Goal: Information Seeking & Learning: Learn about a topic

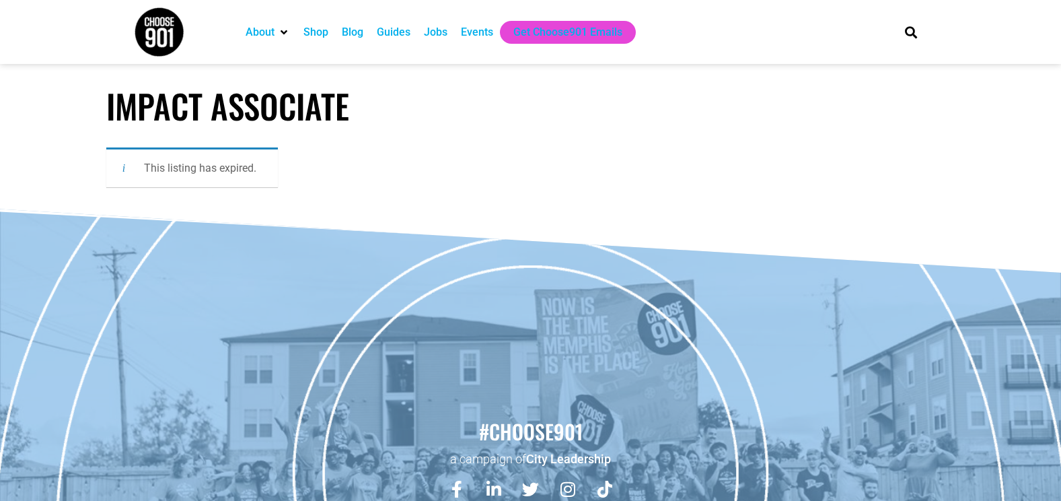
click at [430, 38] on div "Jobs" at bounding box center [436, 32] width 24 height 16
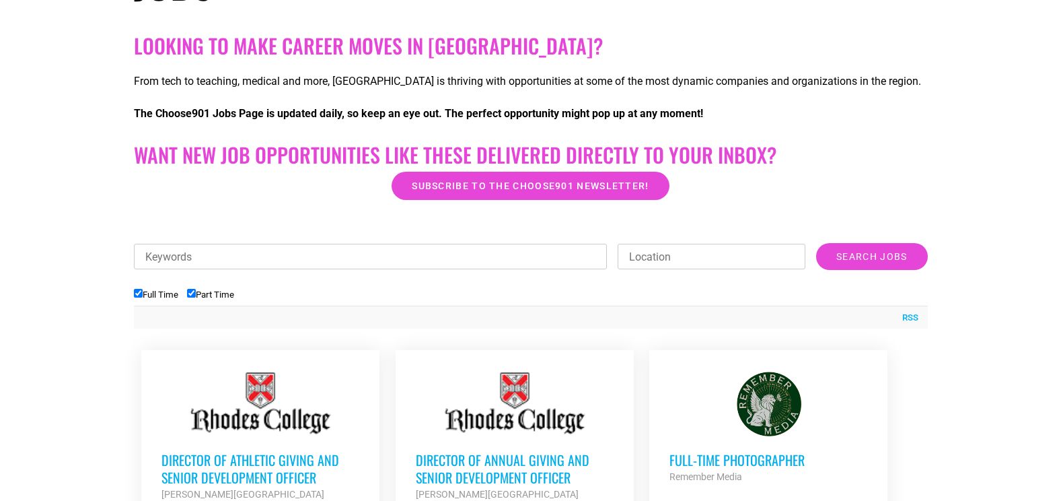
scroll to position [283, 0]
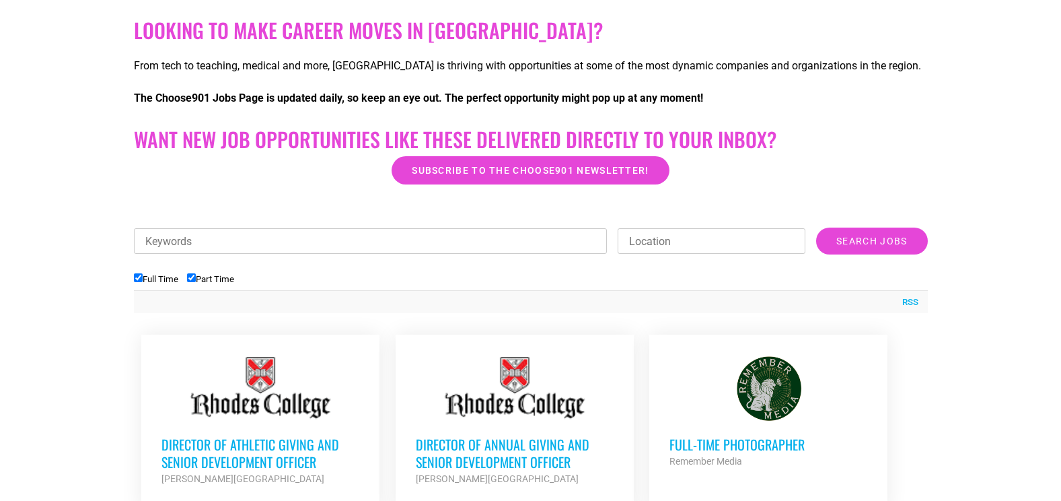
click at [195, 275] on input "Part Time" at bounding box center [191, 277] width 9 height 9
checkbox input "false"
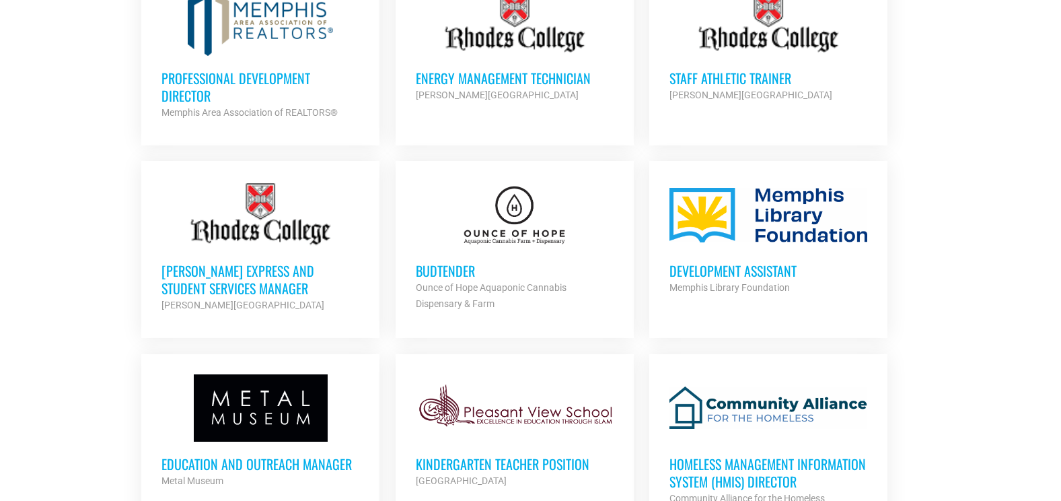
scroll to position [843, 0]
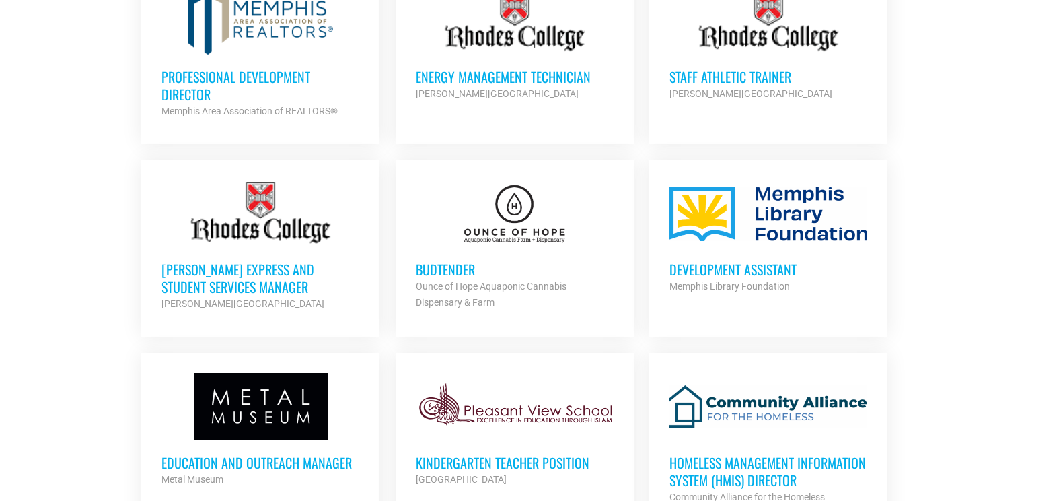
click at [777, 276] on h3 "Development Assistant" at bounding box center [769, 268] width 198 height 17
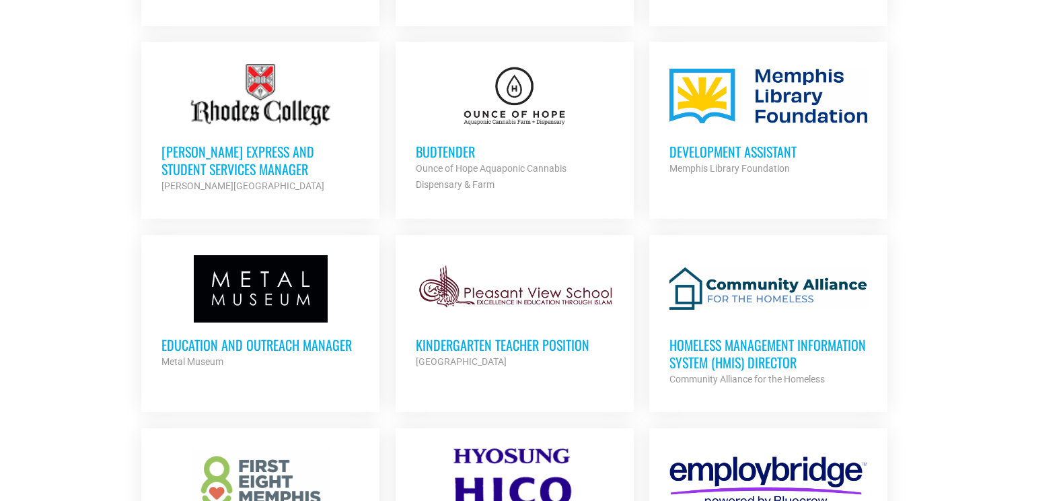
scroll to position [962, 0]
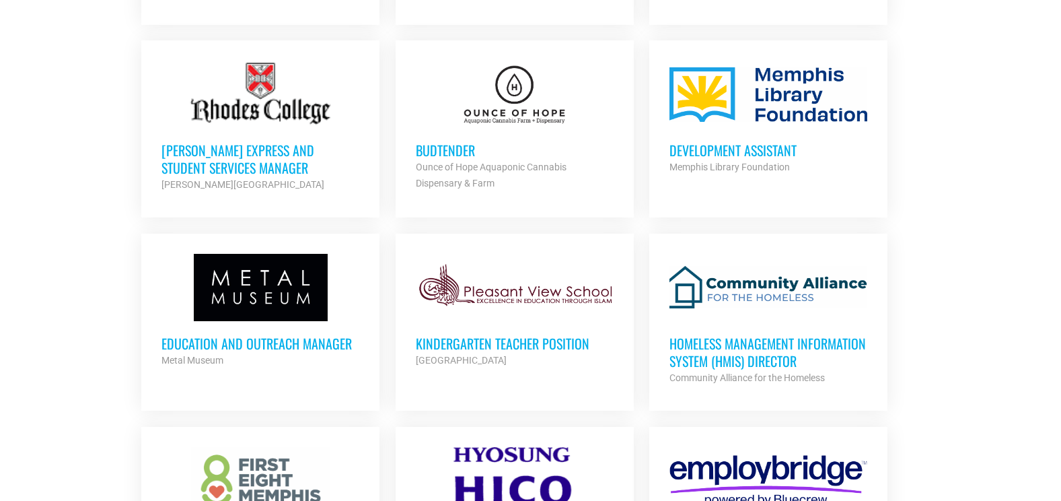
click at [344, 334] on h3 "Education and Outreach Manager" at bounding box center [260, 342] width 198 height 17
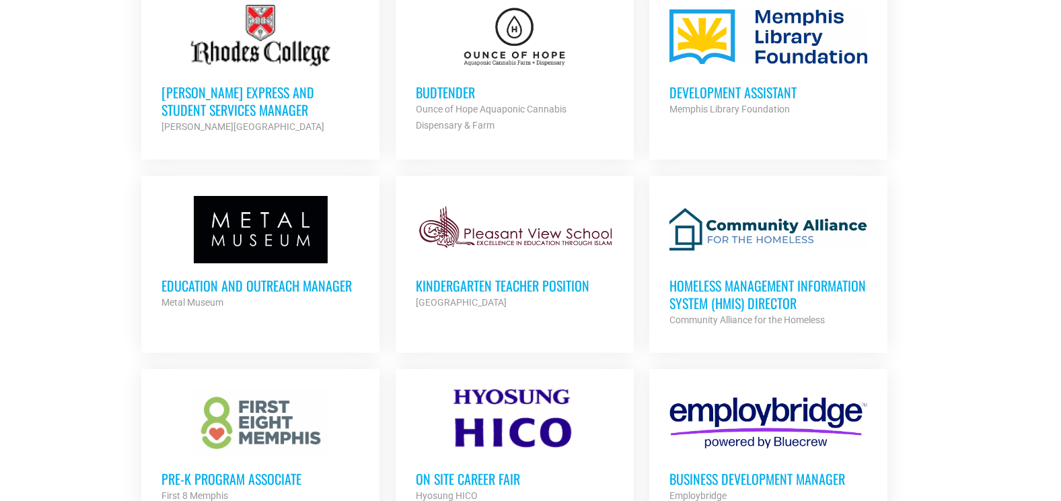
scroll to position [1023, 0]
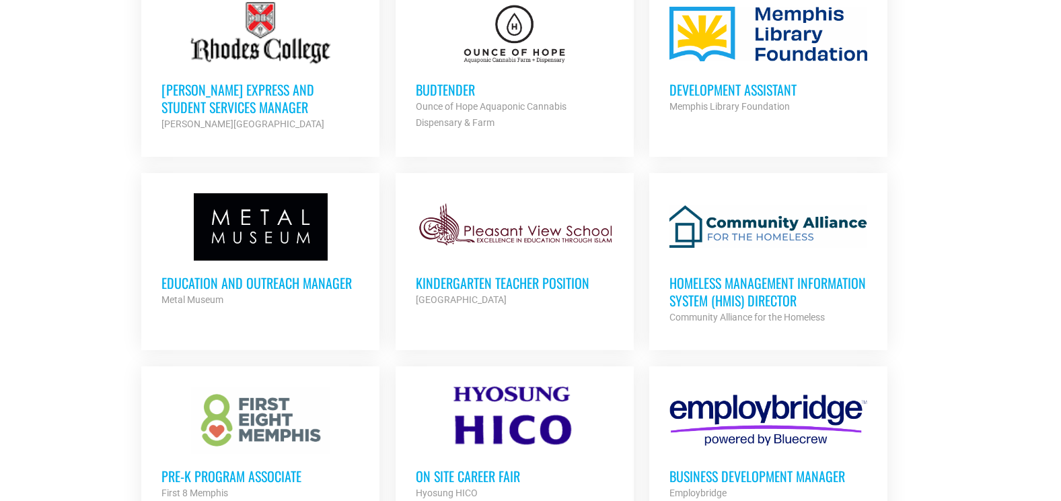
click at [744, 282] on h3 "Homeless Management Information System (HMIS) Director" at bounding box center [769, 291] width 198 height 35
click at [746, 229] on div at bounding box center [769, 226] width 198 height 67
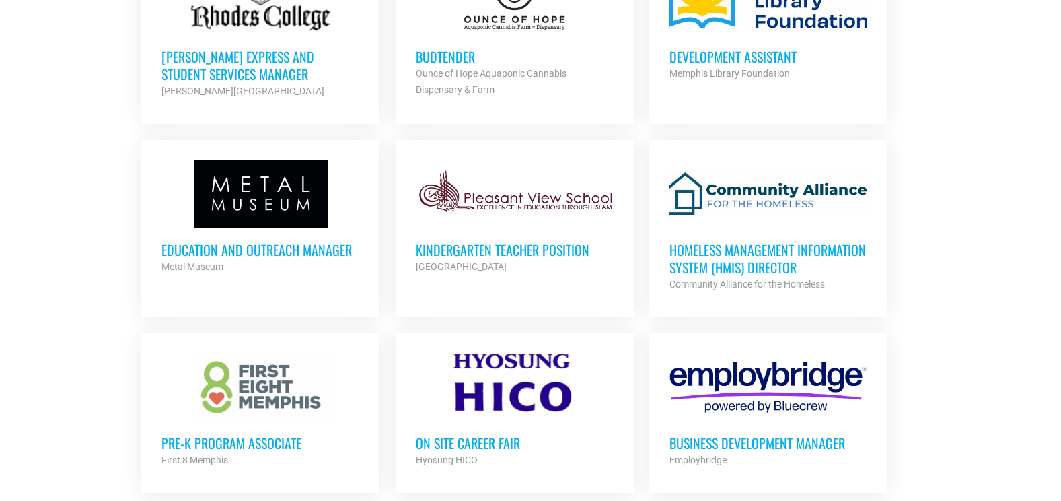
scroll to position [1056, 0]
click at [710, 271] on h3 "Homeless Management Information System (HMIS) Director" at bounding box center [769, 257] width 198 height 35
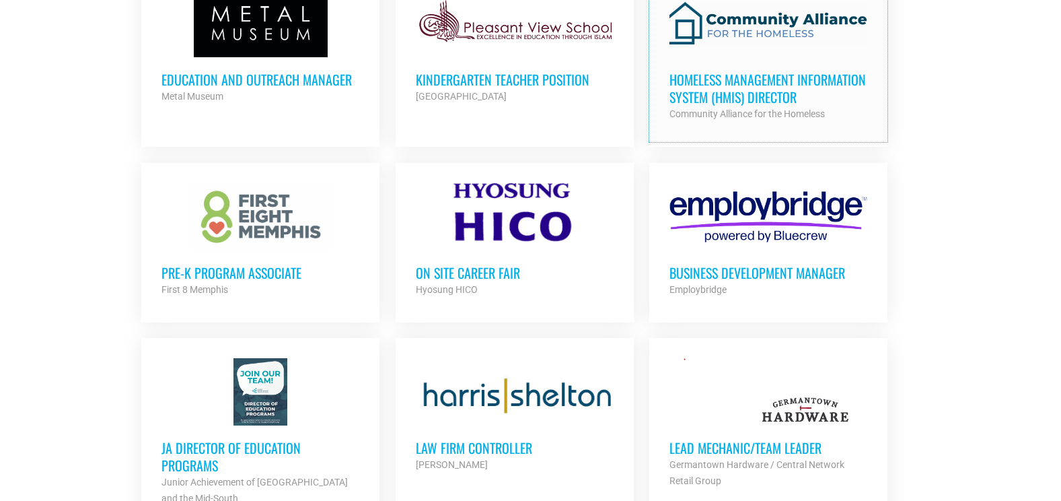
scroll to position [1288, 0]
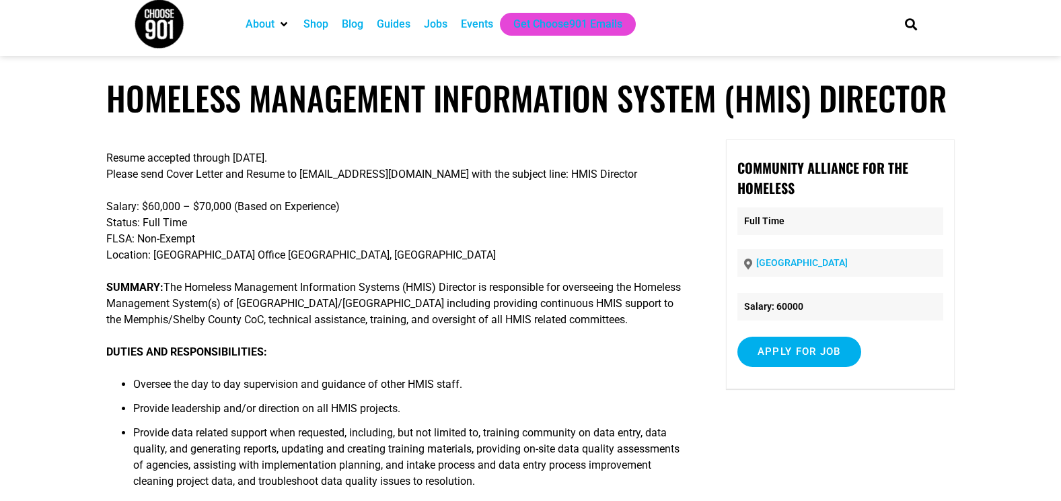
scroll to position [3, 0]
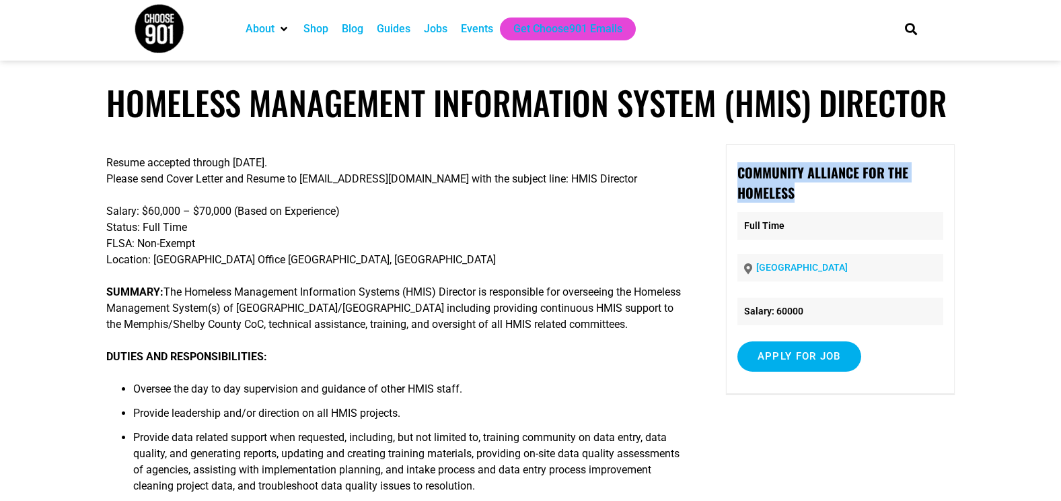
drag, startPoint x: 800, startPoint y: 201, endPoint x: 728, endPoint y: 167, distance: 79.5
click at [728, 167] on div "Community Alliance for the Homeless Full Time [GEOGRAPHIC_DATA] Salary: 60000 A…" at bounding box center [840, 269] width 229 height 250
copy strong "Community Alliance for the Homeless"
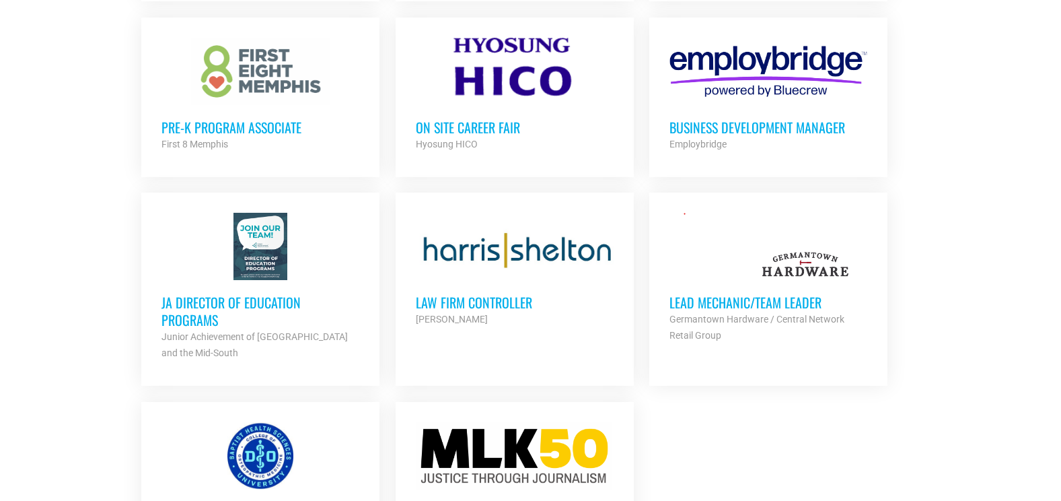
scroll to position [1285, 0]
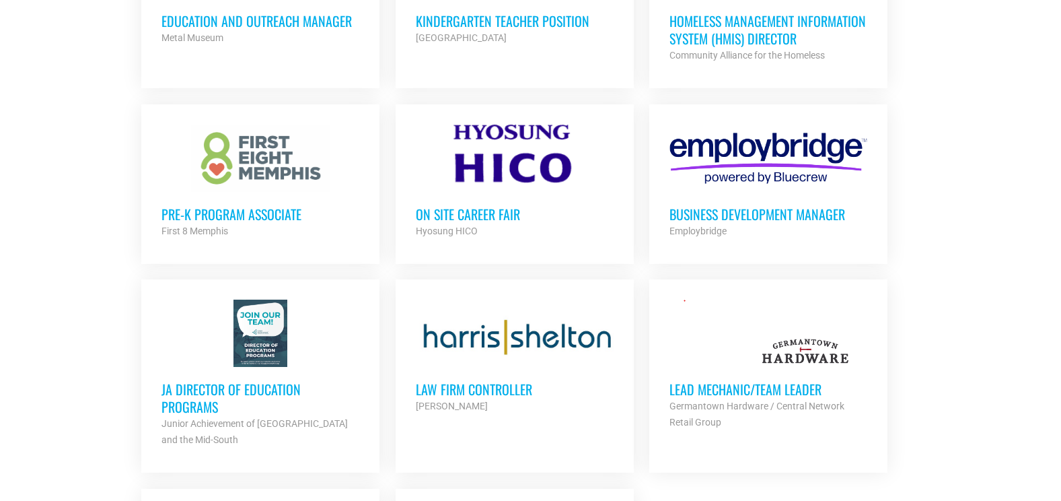
click at [754, 219] on h3 "Business Development Manager" at bounding box center [769, 213] width 198 height 17
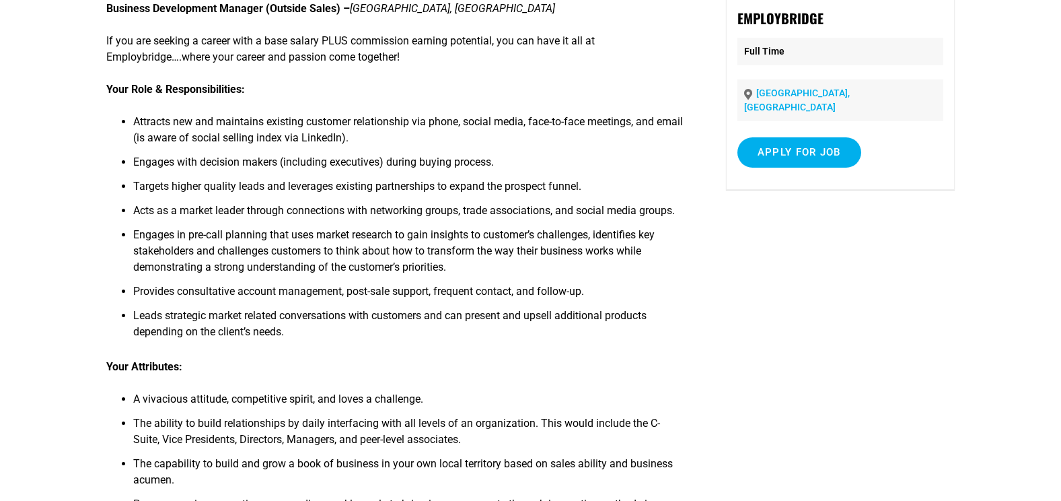
scroll to position [204, 0]
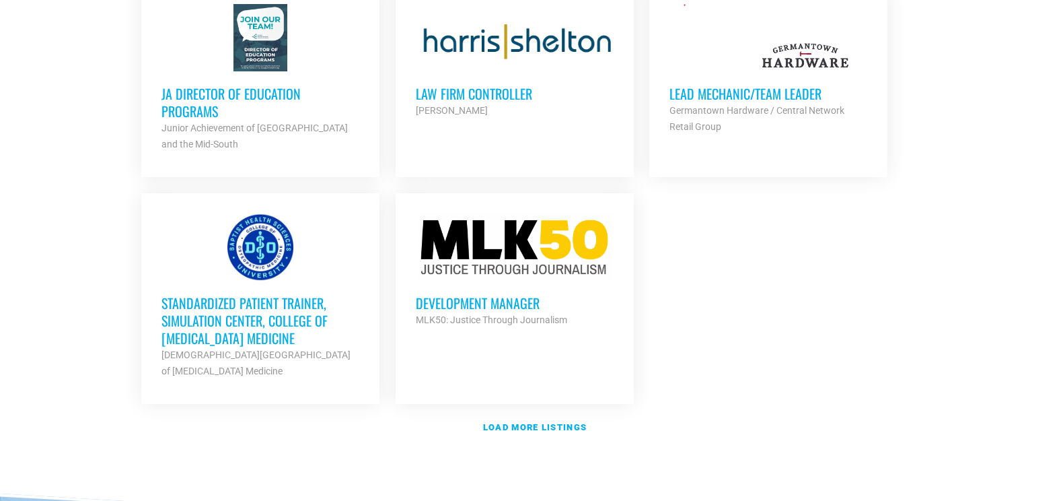
scroll to position [1573, 0]
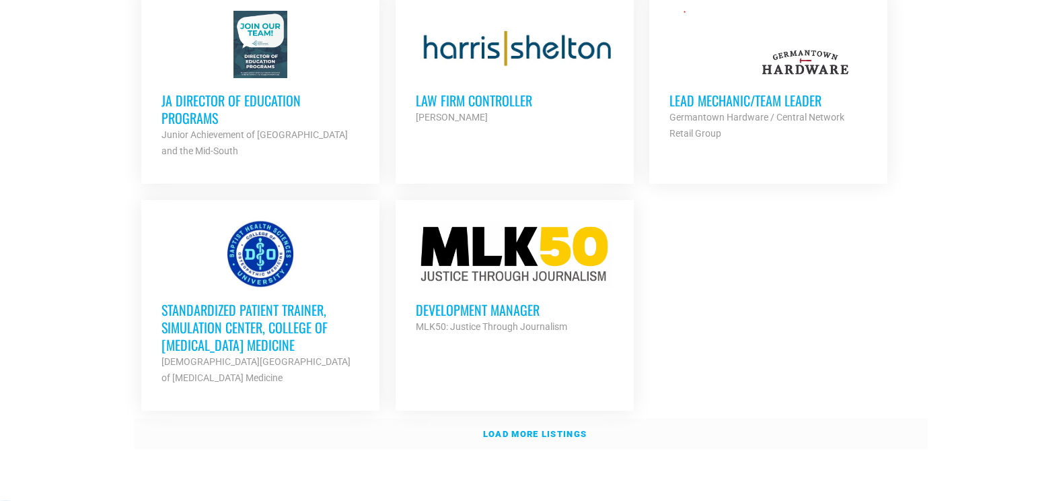
click at [610, 428] on link "Load more listings" at bounding box center [531, 434] width 794 height 31
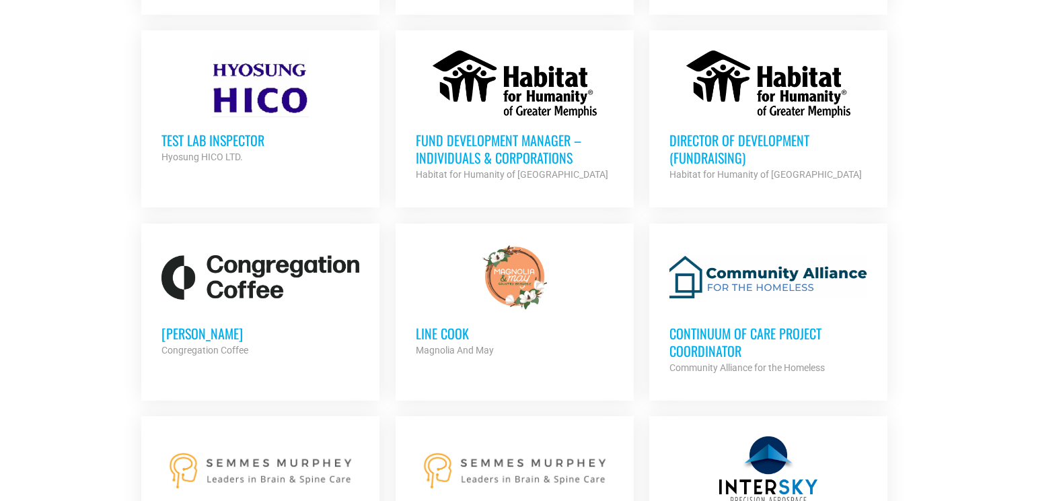
scroll to position [1978, 0]
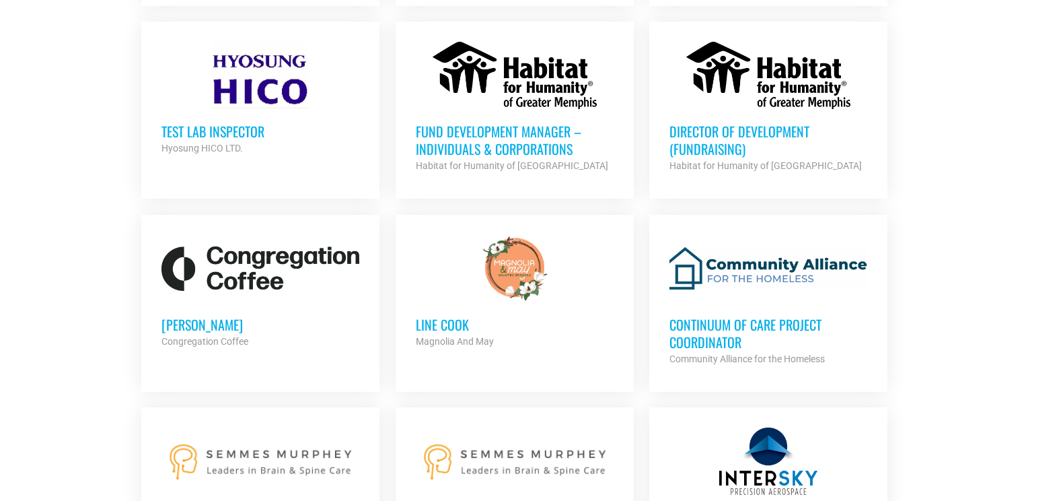
click at [764, 330] on h3 "Continuum of Care Project Coordinator" at bounding box center [769, 333] width 198 height 35
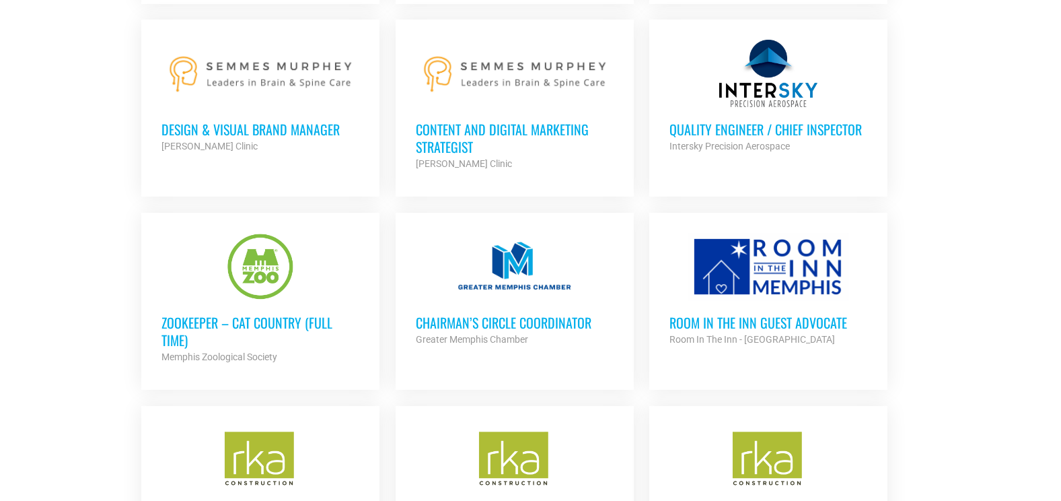
scroll to position [2371, 0]
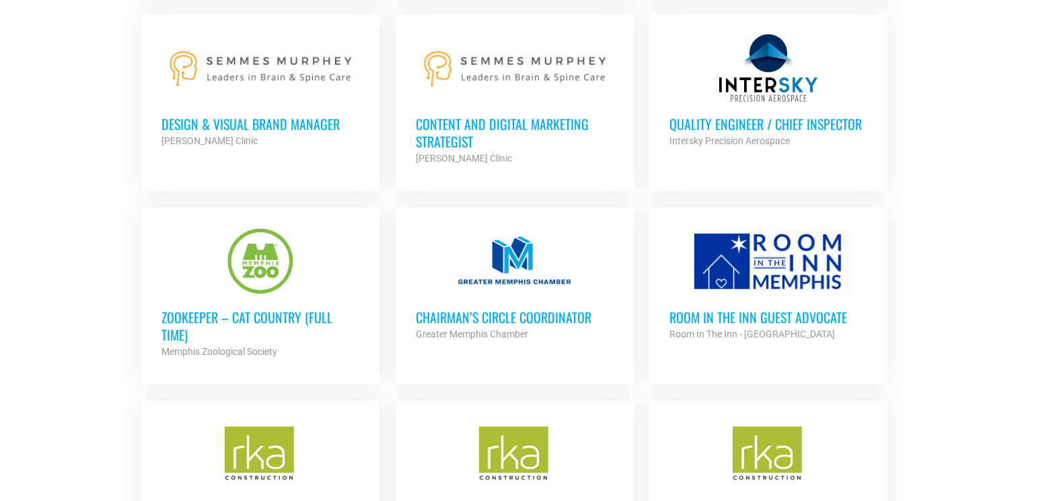
click at [328, 115] on h3 "Design & Visual Brand Manager" at bounding box center [260, 123] width 198 height 17
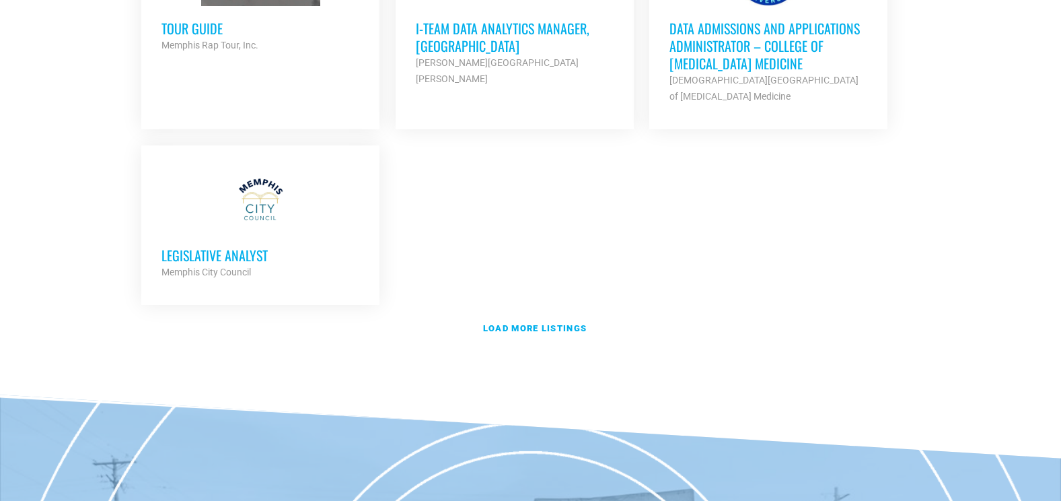
scroll to position [3094, 0]
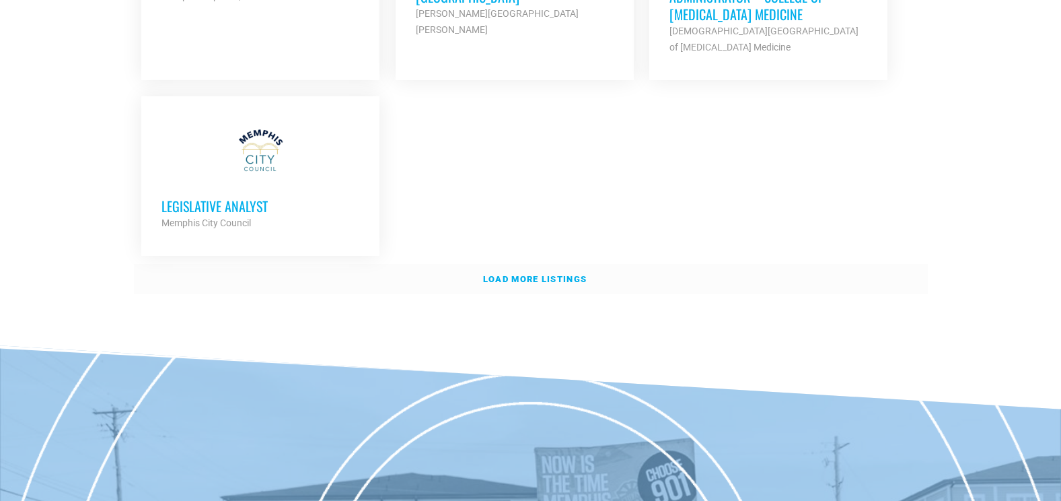
click at [488, 279] on link "Load more listings" at bounding box center [531, 279] width 794 height 31
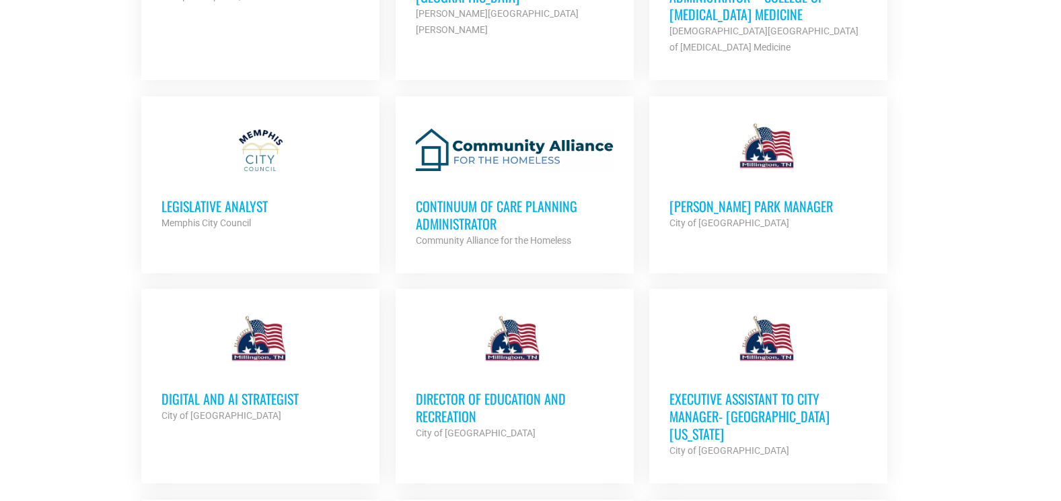
click at [439, 235] on strong "Community Alliance for the Homeless" at bounding box center [493, 240] width 155 height 11
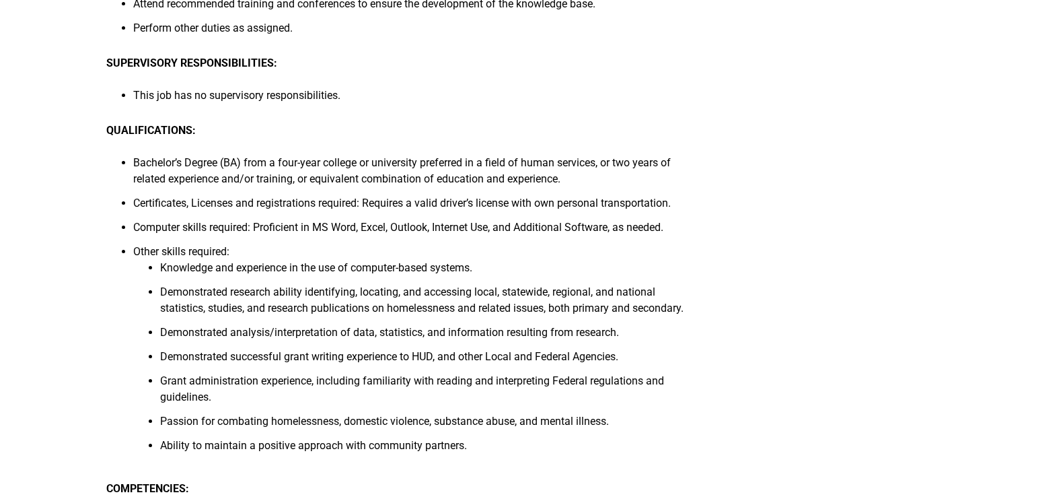
scroll to position [846, 0]
